Goal: Check status: Check status

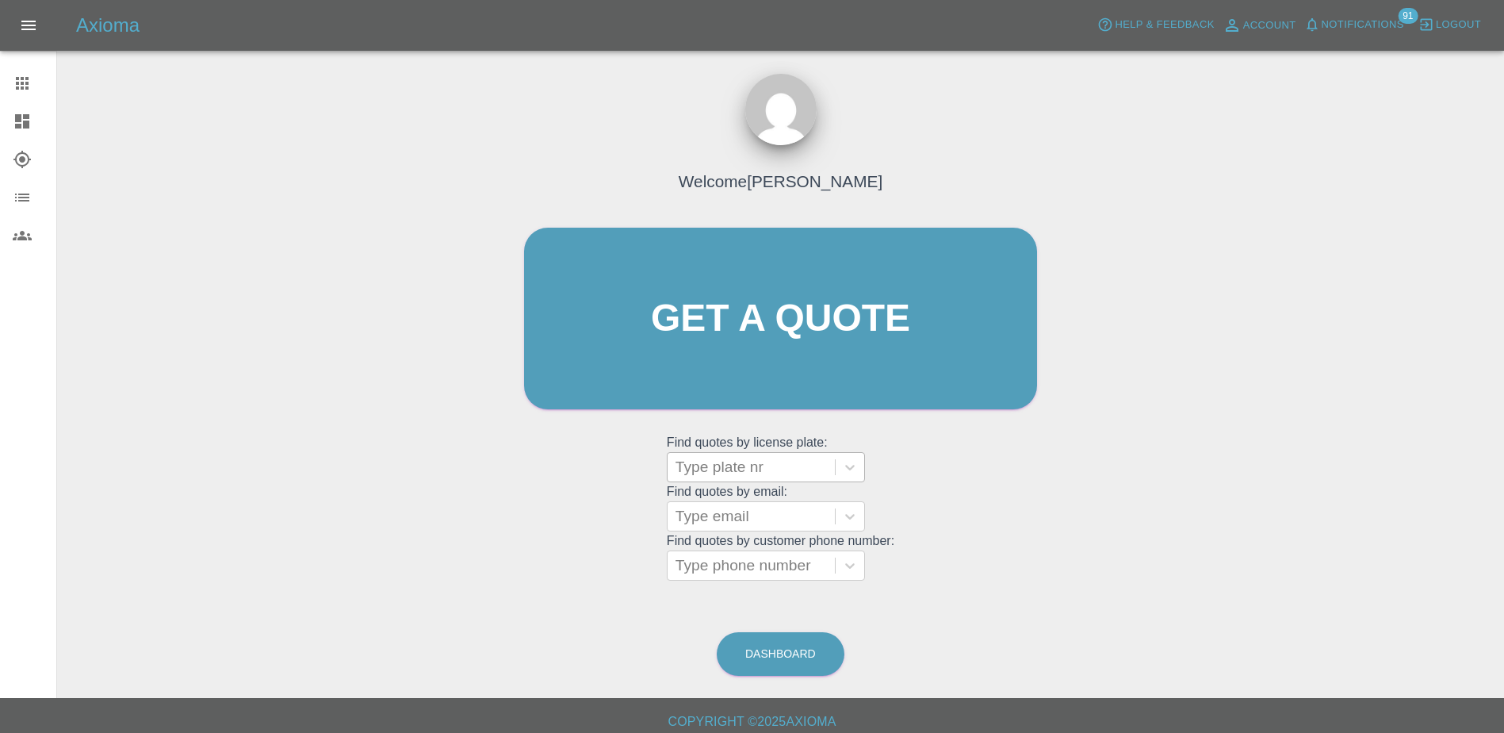
click at [696, 475] on div at bounding box center [751, 467] width 151 height 22
drag, startPoint x: 738, startPoint y: 460, endPoint x: 647, endPoint y: 435, distance: 93.9
click at [738, 460] on div at bounding box center [751, 467] width 151 height 22
click at [33, 86] on div at bounding box center [35, 83] width 44 height 19
click at [13, 135] on link "Dashboard" at bounding box center [28, 121] width 56 height 38
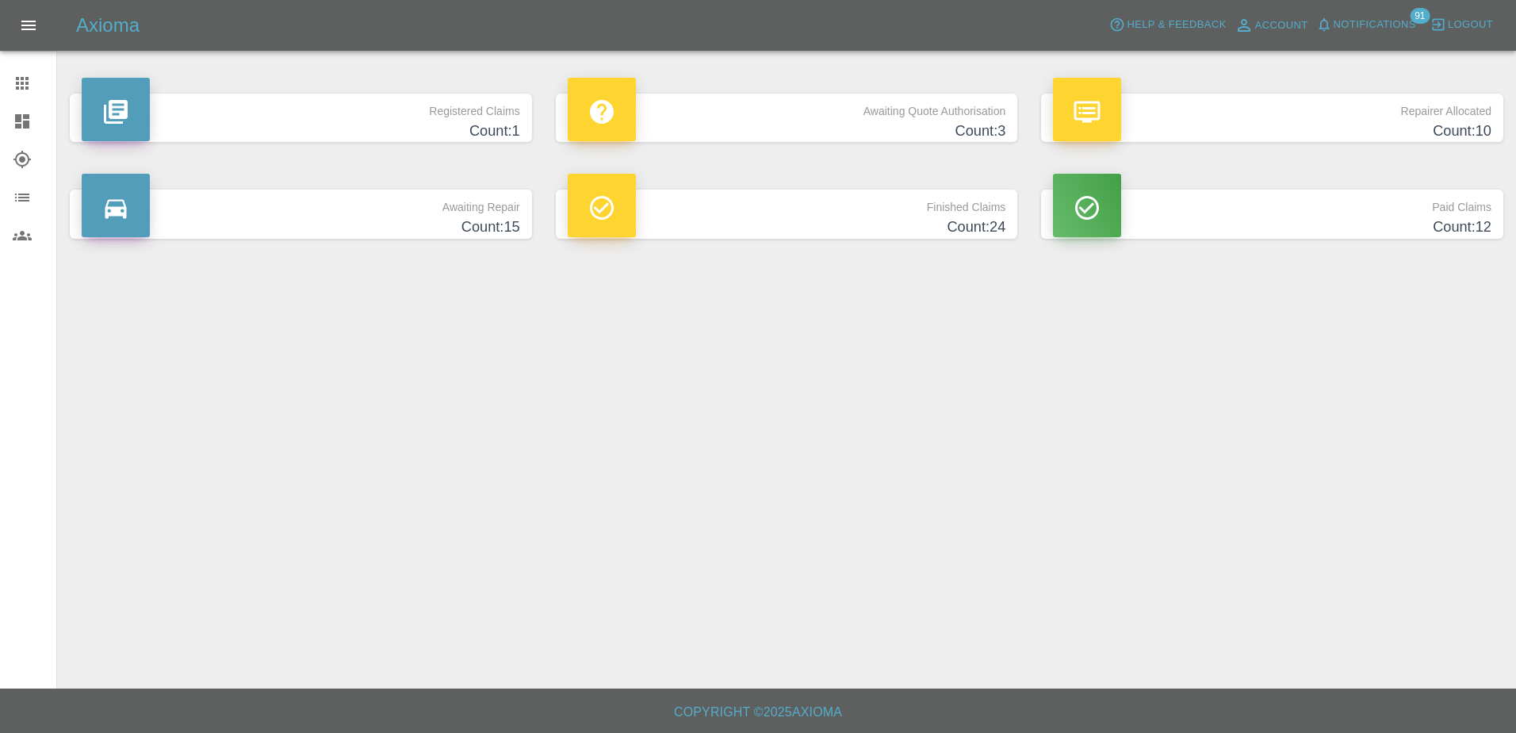
click at [634, 108] on div at bounding box center [602, 109] width 68 height 63
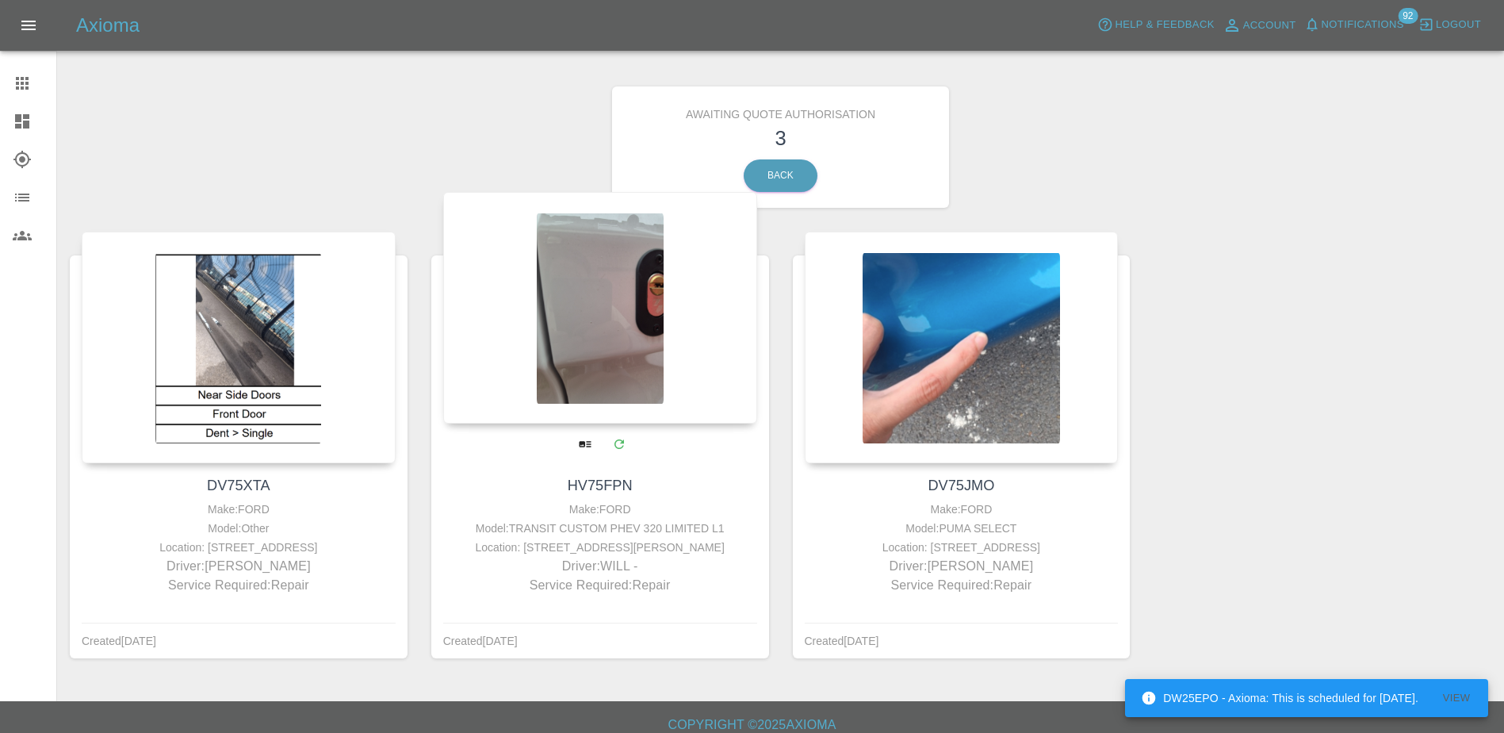
scroll to position [20, 0]
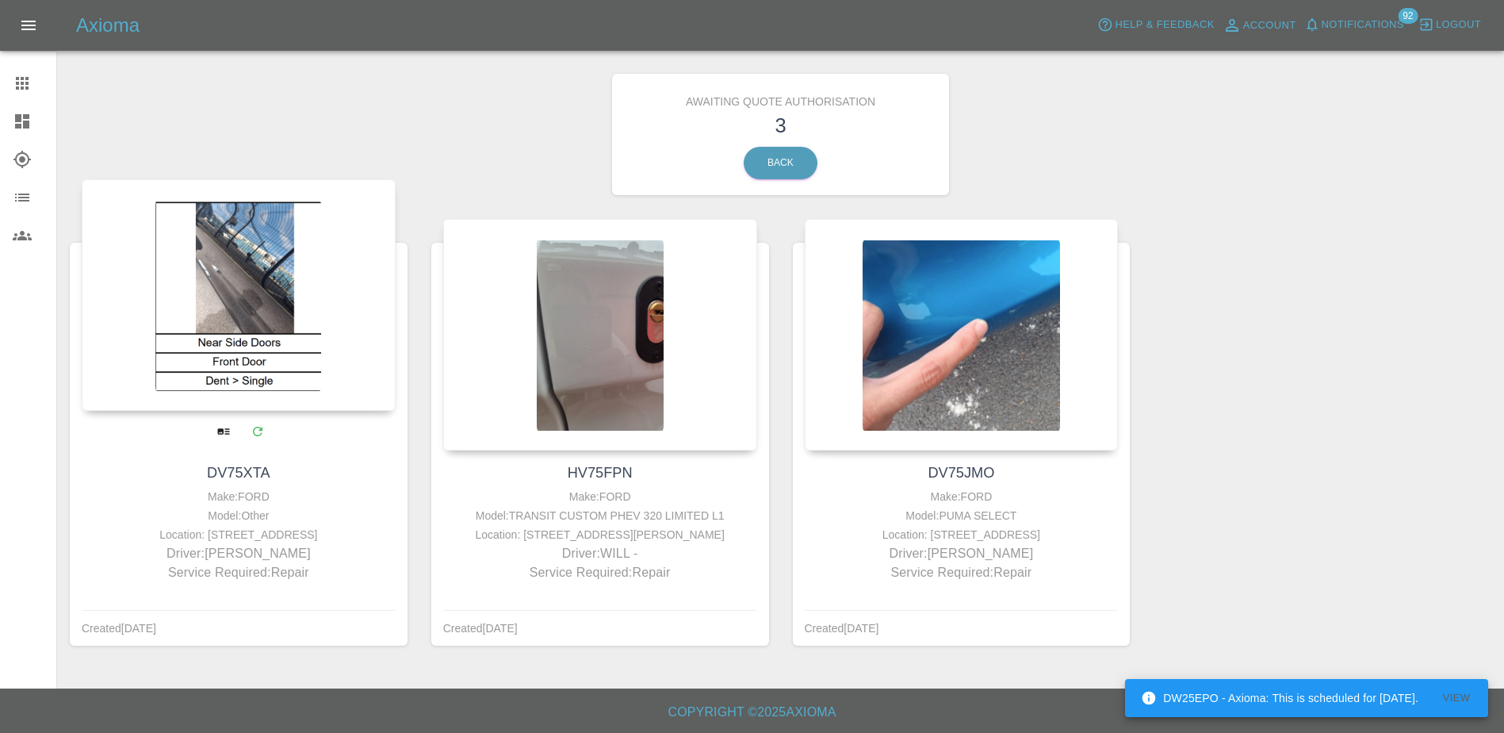
click at [300, 315] on div at bounding box center [239, 295] width 314 height 232
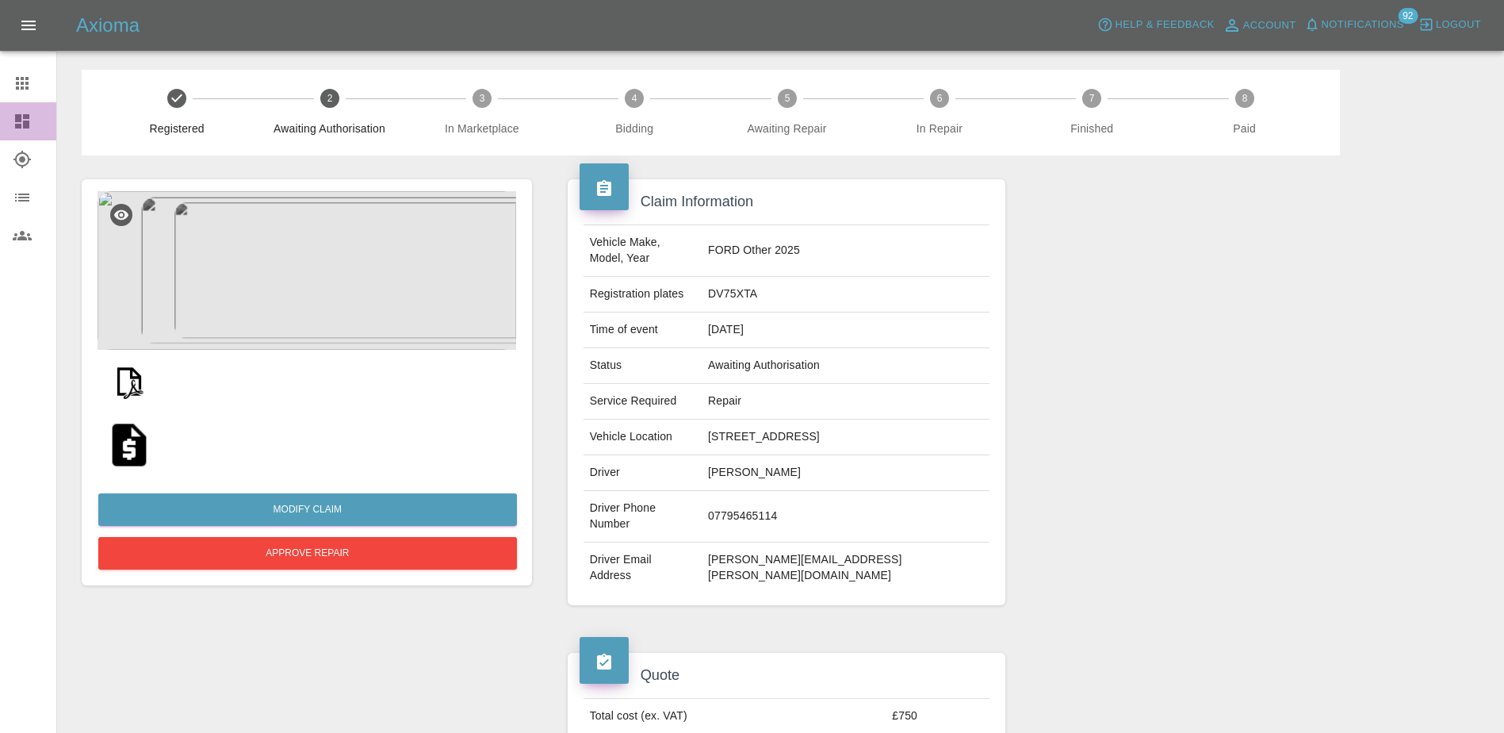
click at [22, 123] on icon at bounding box center [22, 121] width 19 height 19
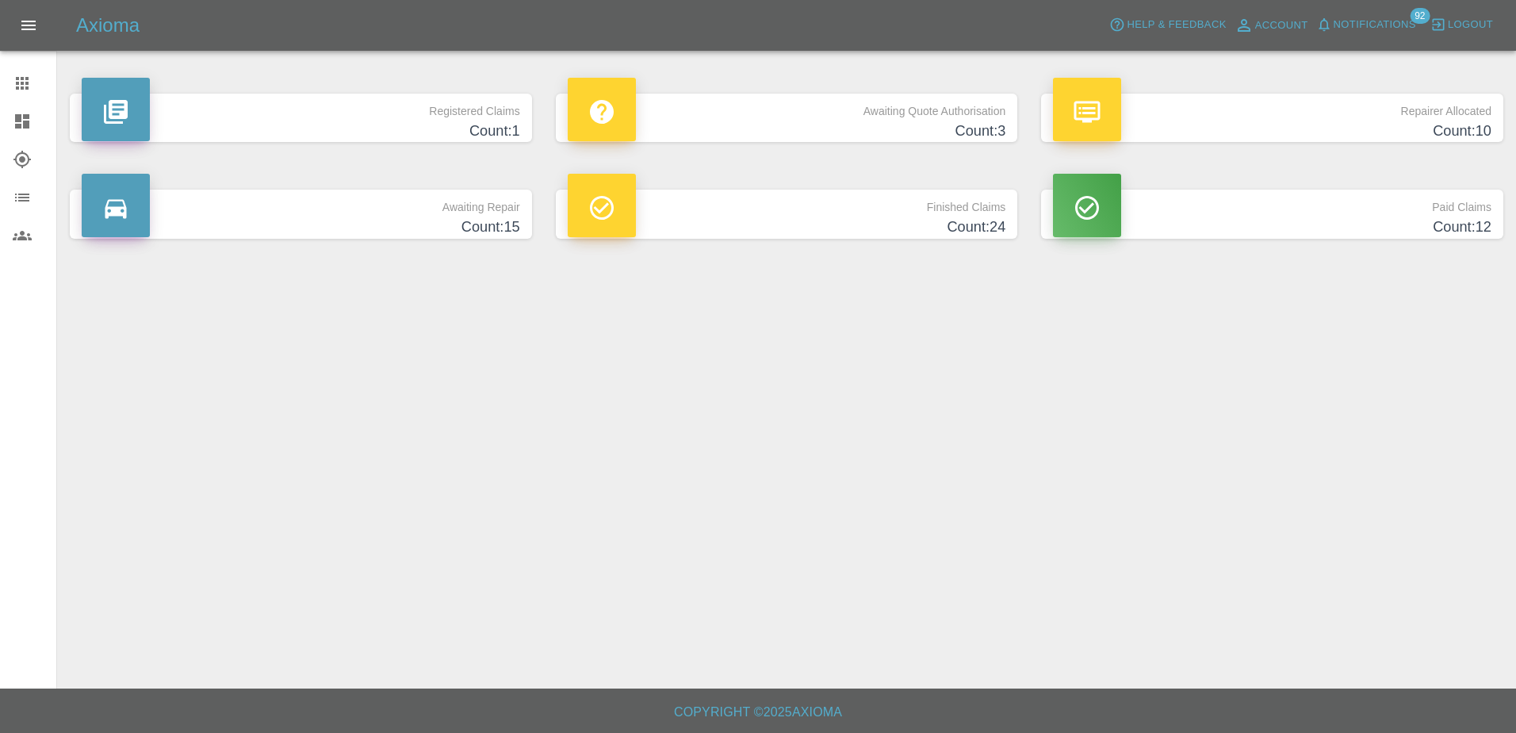
click at [872, 144] on div "Awaiting Quote Authorisation Count: 3" at bounding box center [787, 118] width 486 height 96
click at [872, 130] on h4 "Count: 3" at bounding box center [787, 131] width 439 height 21
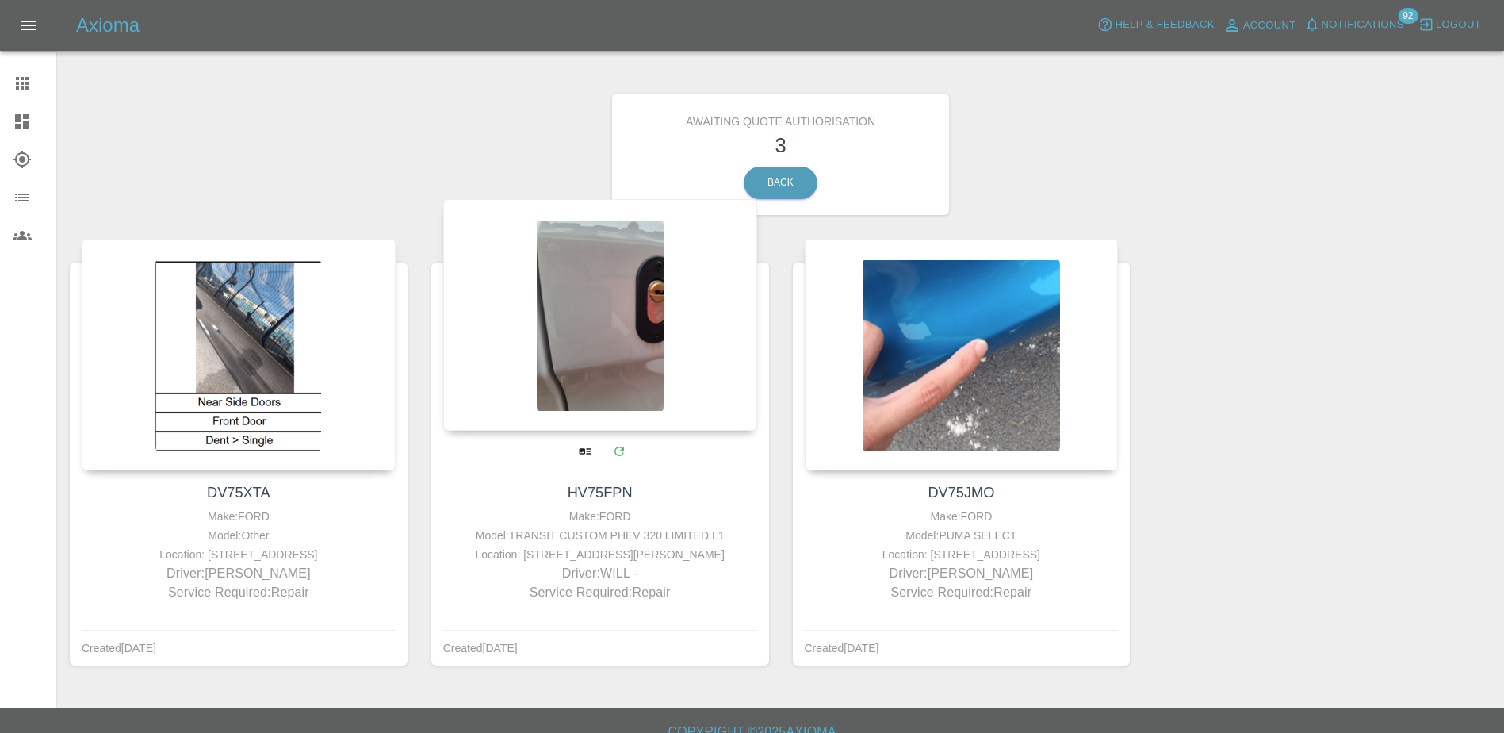
click at [606, 324] on div at bounding box center [600, 315] width 314 height 232
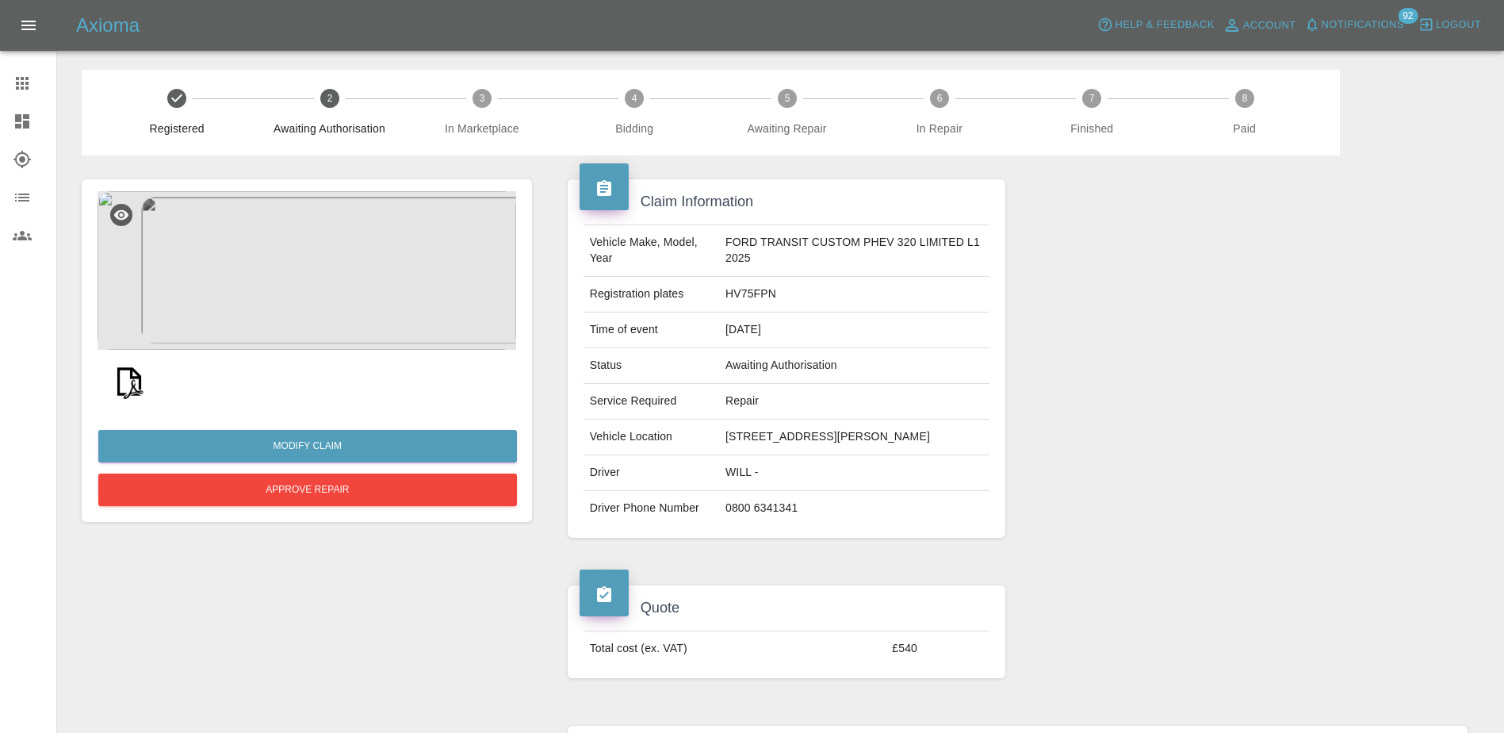
click at [123, 381] on img at bounding box center [129, 381] width 51 height 51
click at [27, 131] on link "Dashboard" at bounding box center [28, 121] width 56 height 38
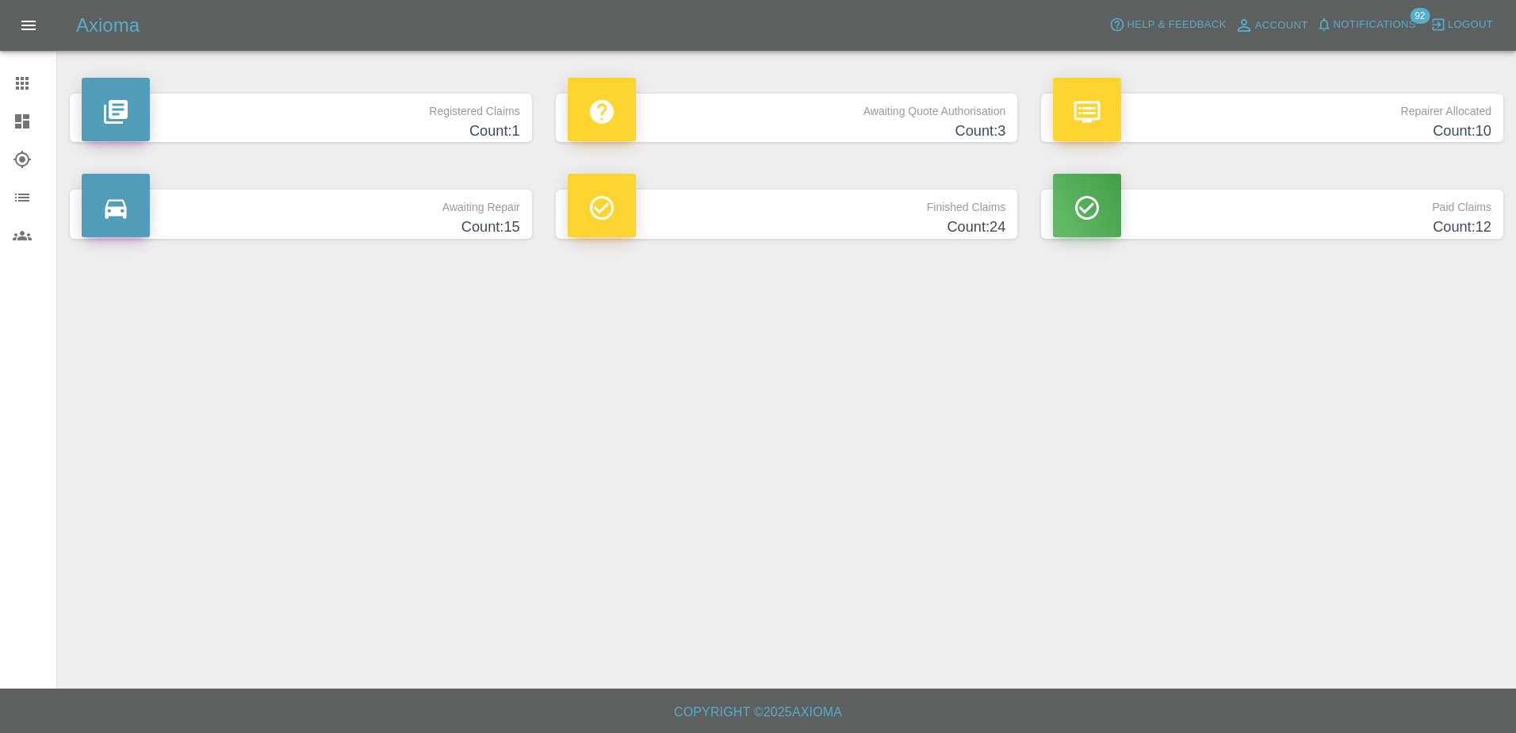
click at [728, 119] on p "Awaiting Quote Authorisation" at bounding box center [787, 107] width 439 height 27
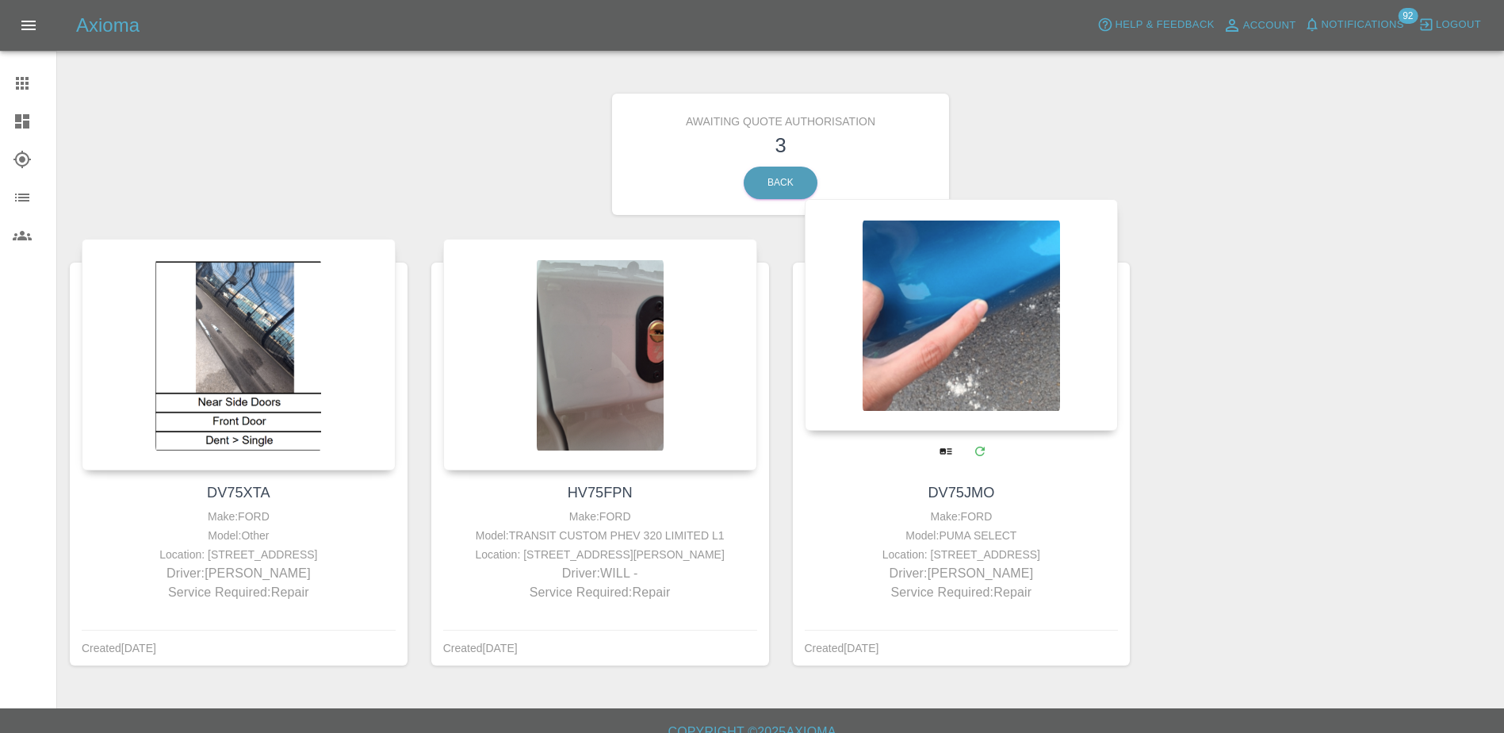
click at [1006, 393] on div at bounding box center [962, 315] width 314 height 232
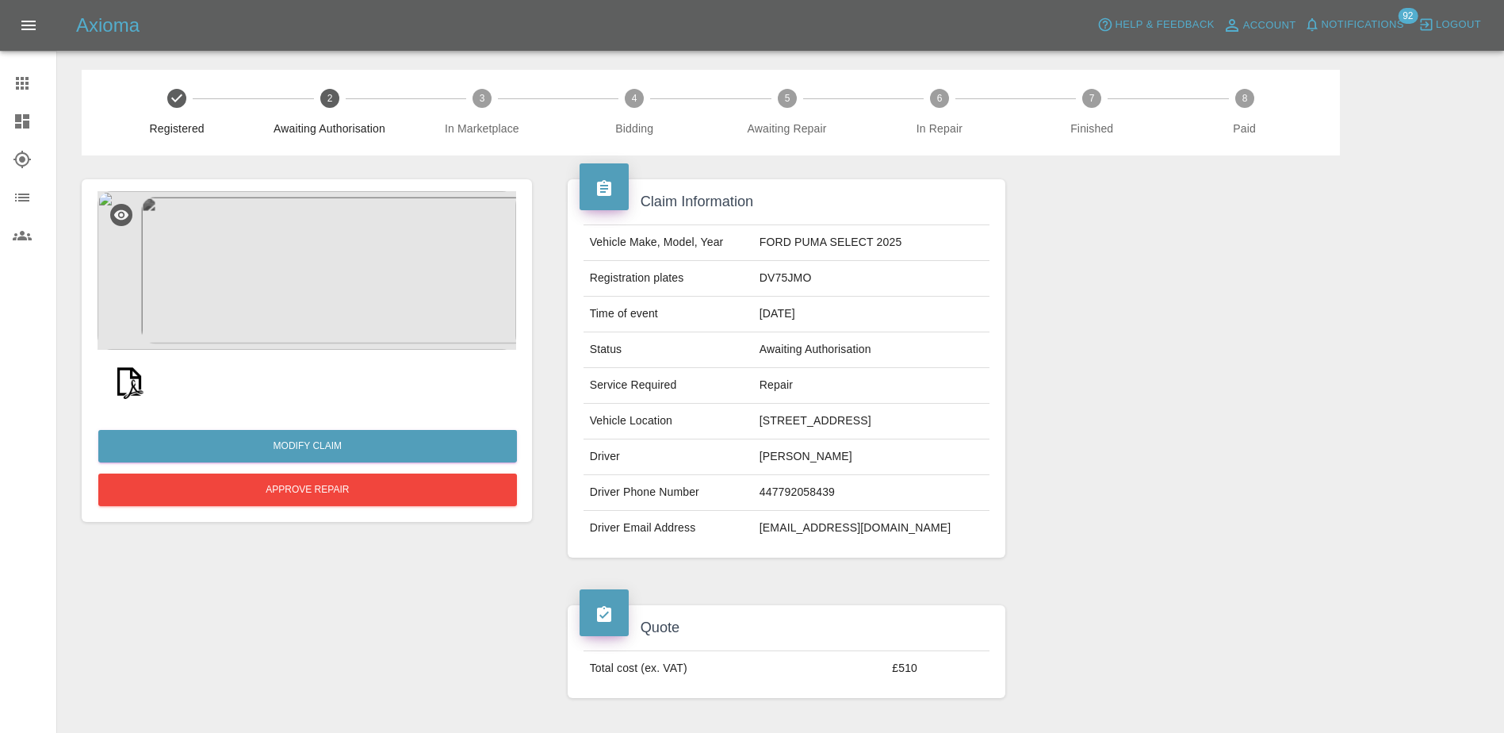
click at [120, 380] on img at bounding box center [129, 381] width 51 height 51
